Goal: Task Accomplishment & Management: Manage account settings

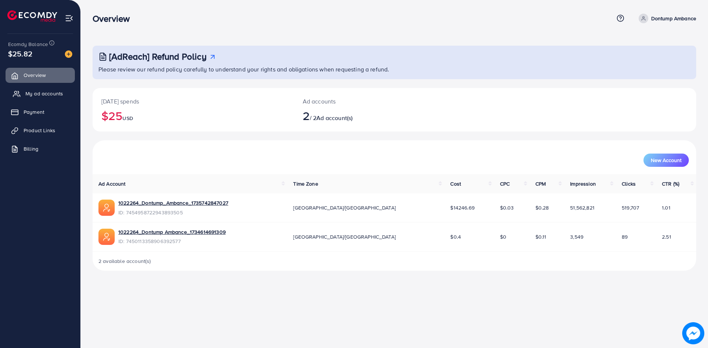
click at [38, 92] on span "My ad accounts" at bounding box center [44, 93] width 38 height 7
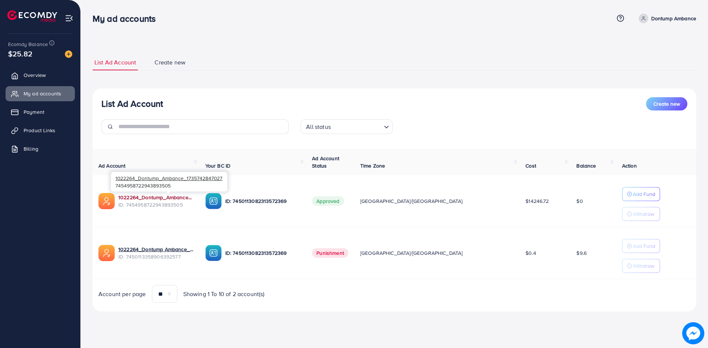
click at [190, 194] on link "1022264_Dontump_Ambance_1735742847027" at bounding box center [155, 197] width 75 height 7
